Goal: Task Accomplishment & Management: Complete application form

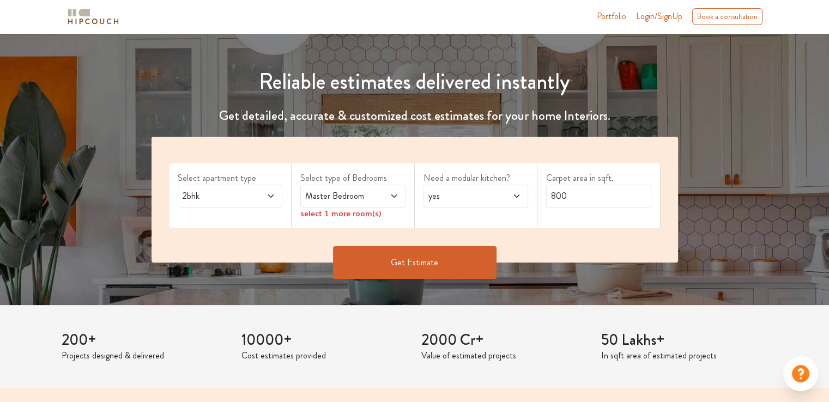
scroll to position [133, 0]
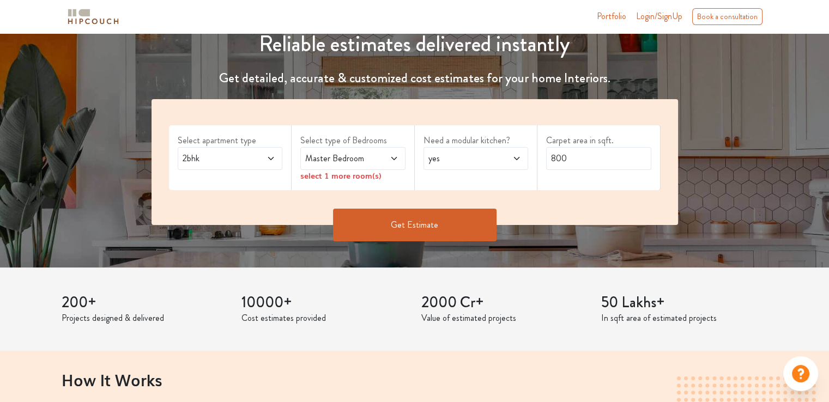
click at [389, 160] on span at bounding box center [386, 158] width 24 height 13
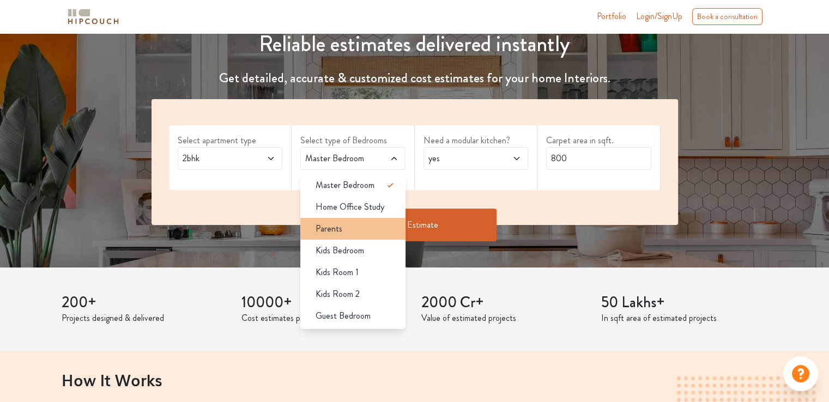
click at [349, 234] on div "Parents" at bounding box center [356, 228] width 99 height 13
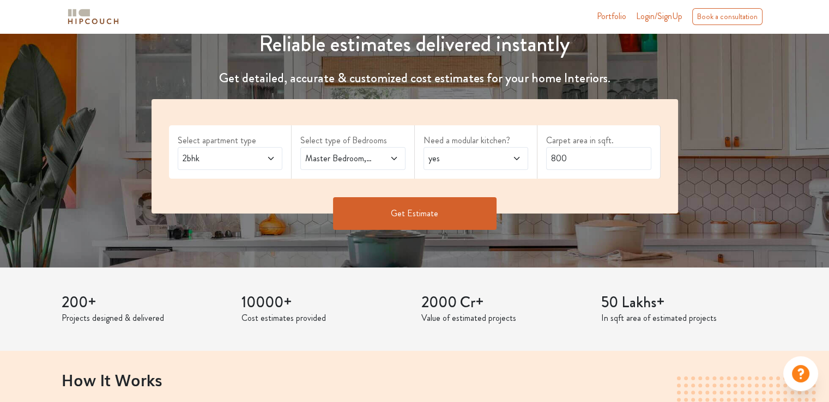
click at [371, 163] on span "Master Bedroom,Parents" at bounding box center [338, 158] width 71 height 13
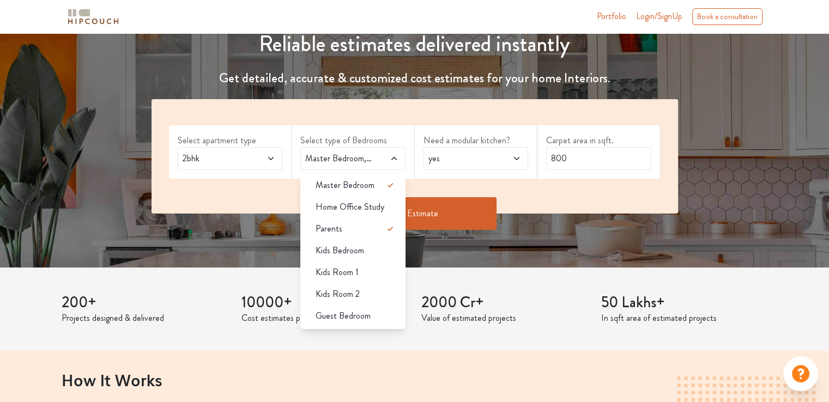
click at [533, 195] on div "Select apartment type 2bhk Select type of Bedrooms Master Bedroom,Parents Maste…" at bounding box center [414, 156] width 526 height 114
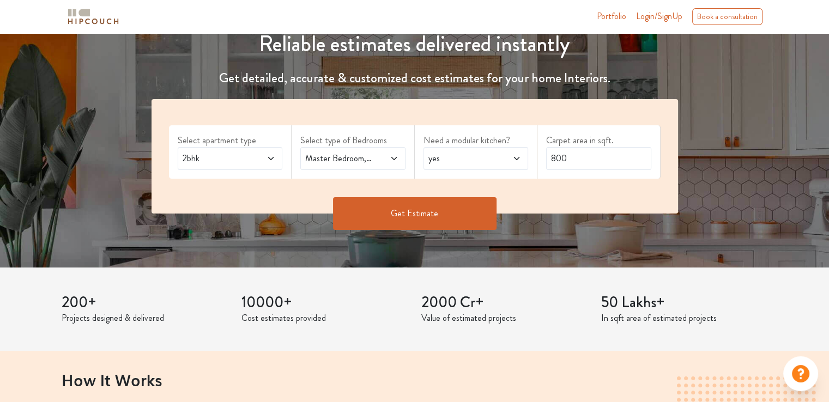
click at [490, 157] on span "yes" at bounding box center [461, 158] width 71 height 13
click at [469, 202] on div "no" at bounding box center [479, 207] width 99 height 13
drag, startPoint x: 578, startPoint y: 156, endPoint x: 503, endPoint y: 157, distance: 74.1
click at [503, 157] on div "Select apartment type 2bhk Select type of Bedrooms Master Bedroom,Parents Need …" at bounding box center [414, 156] width 526 height 114
type input "1100"
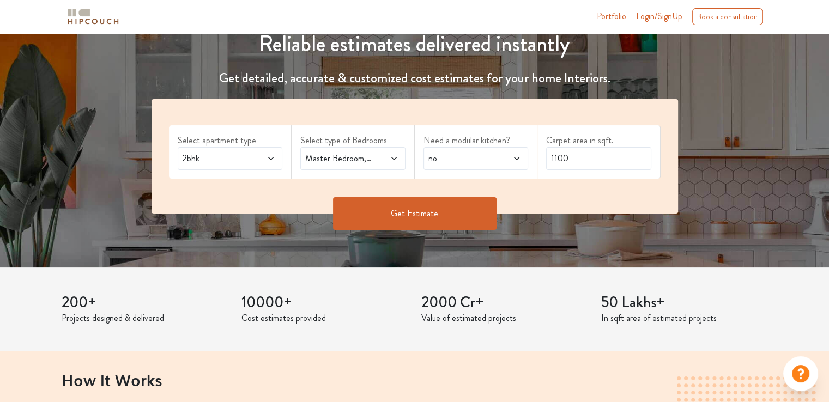
click at [440, 213] on button "Get Estimate" at bounding box center [414, 213] width 163 height 33
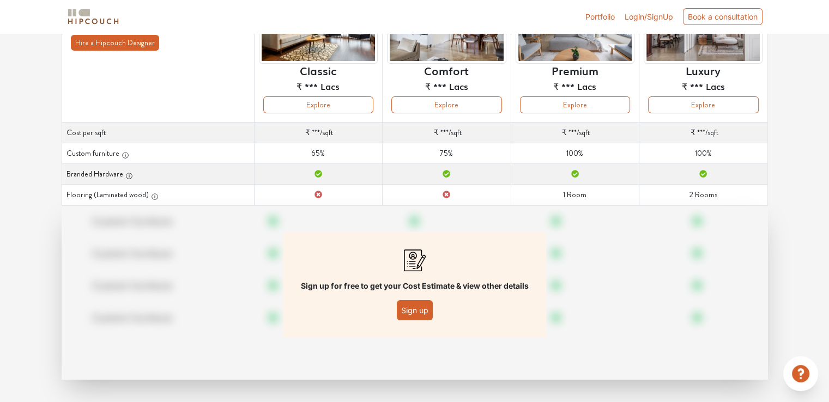
scroll to position [134, 0]
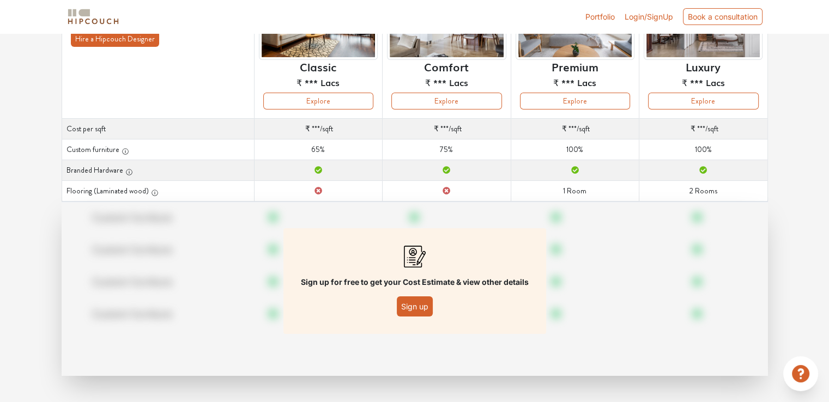
click at [421, 303] on button "Sign up" at bounding box center [415, 306] width 36 height 20
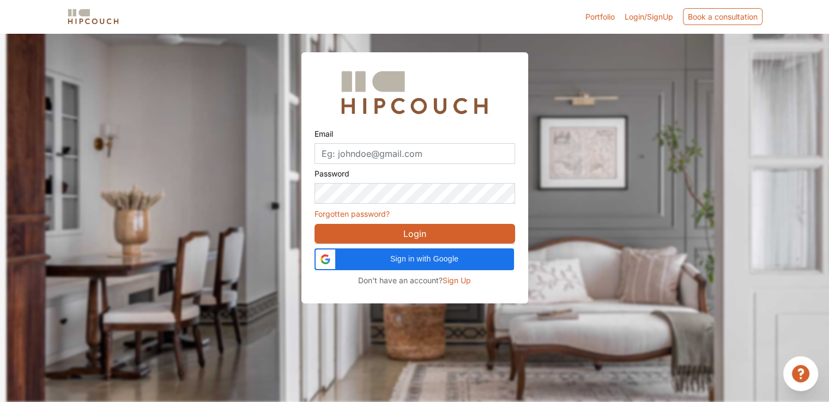
scroll to position [33, 0]
